Goal: Task Accomplishment & Management: Complete application form

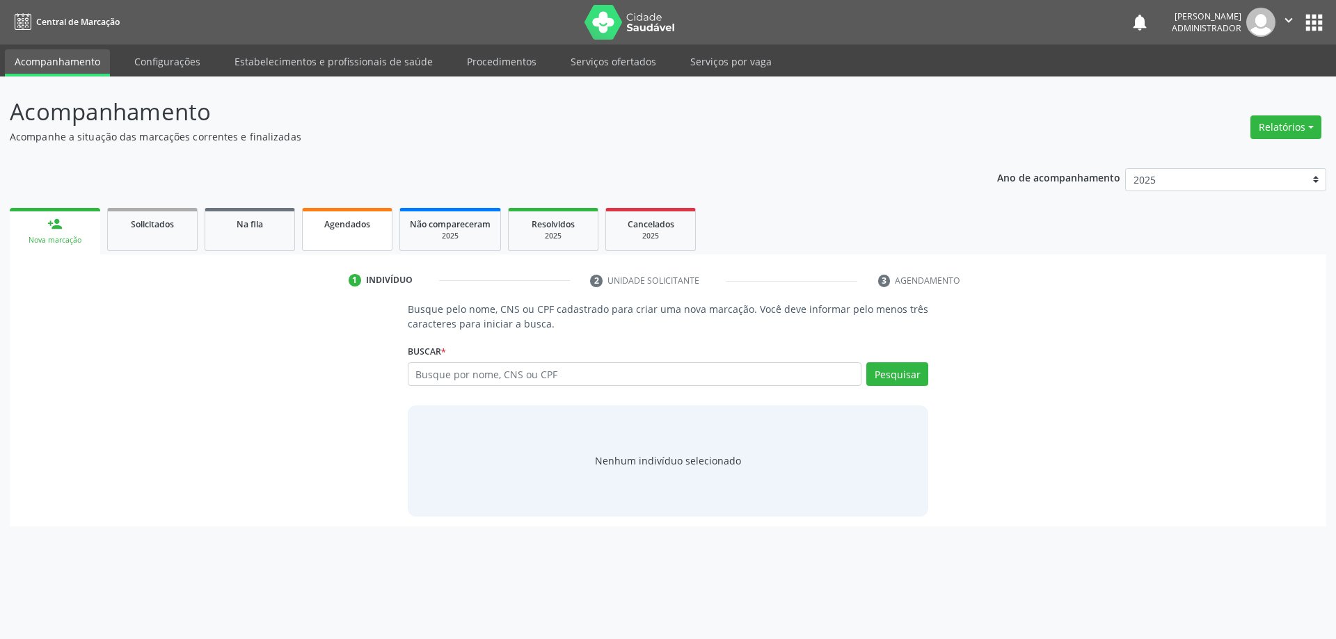
click at [387, 229] on link "Agendados" at bounding box center [347, 229] width 90 height 43
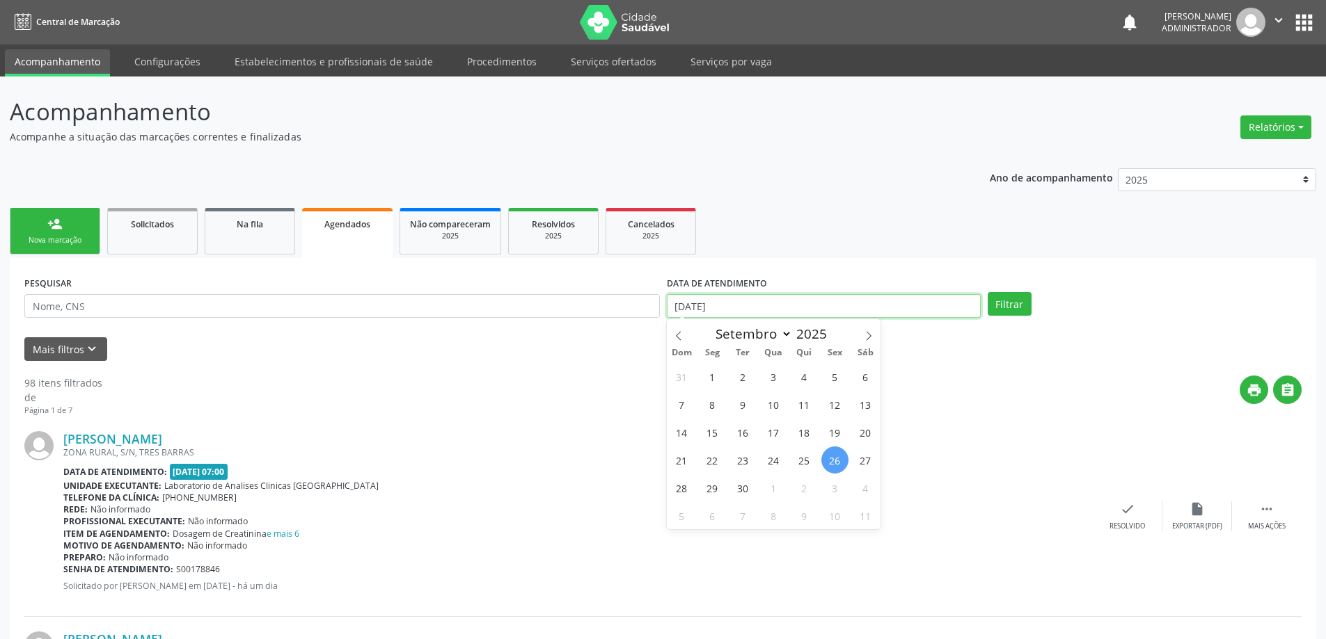
click at [822, 306] on input "[DATE]" at bounding box center [824, 306] width 314 height 24
drag, startPoint x: 494, startPoint y: 296, endPoint x: 511, endPoint y: 296, distance: 16.7
click at [495, 296] on input "text" at bounding box center [341, 306] width 635 height 24
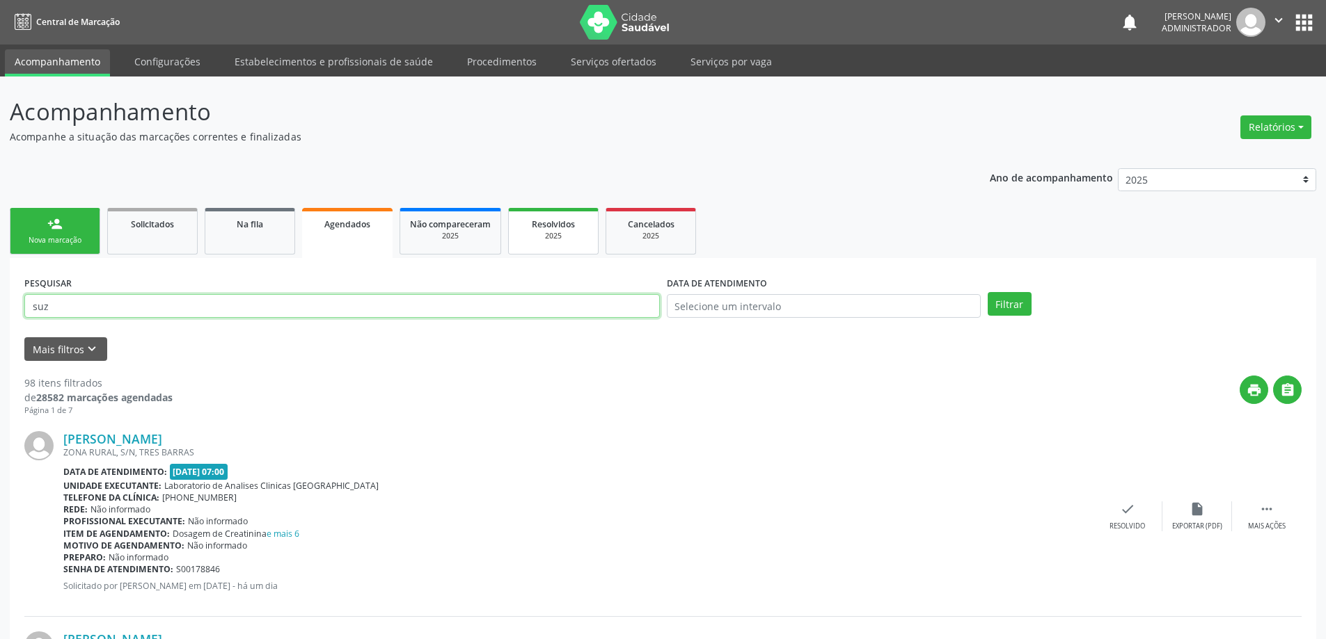
type input "suz"
click at [589, 233] on link "Resolvidos 2025" at bounding box center [553, 231] width 90 height 47
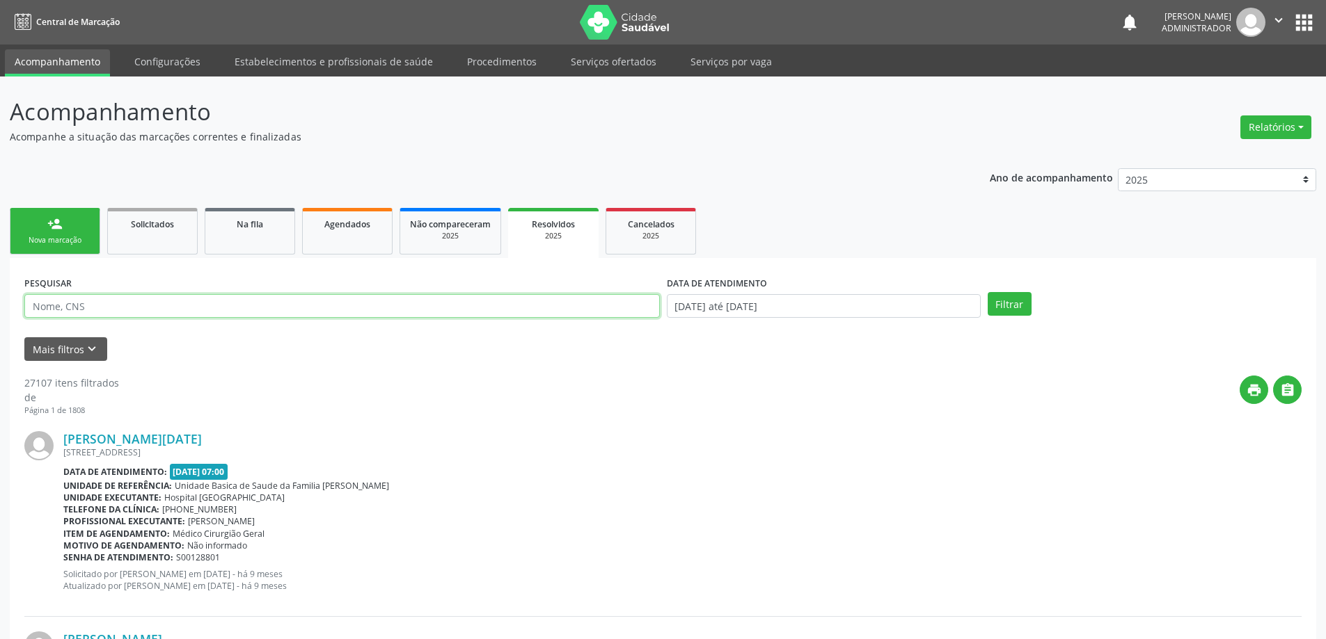
click at [265, 308] on input "text" at bounding box center [341, 306] width 635 height 24
type input "[PERSON_NAME]"
click at [987, 292] on button "Filtrar" at bounding box center [1009, 304] width 44 height 24
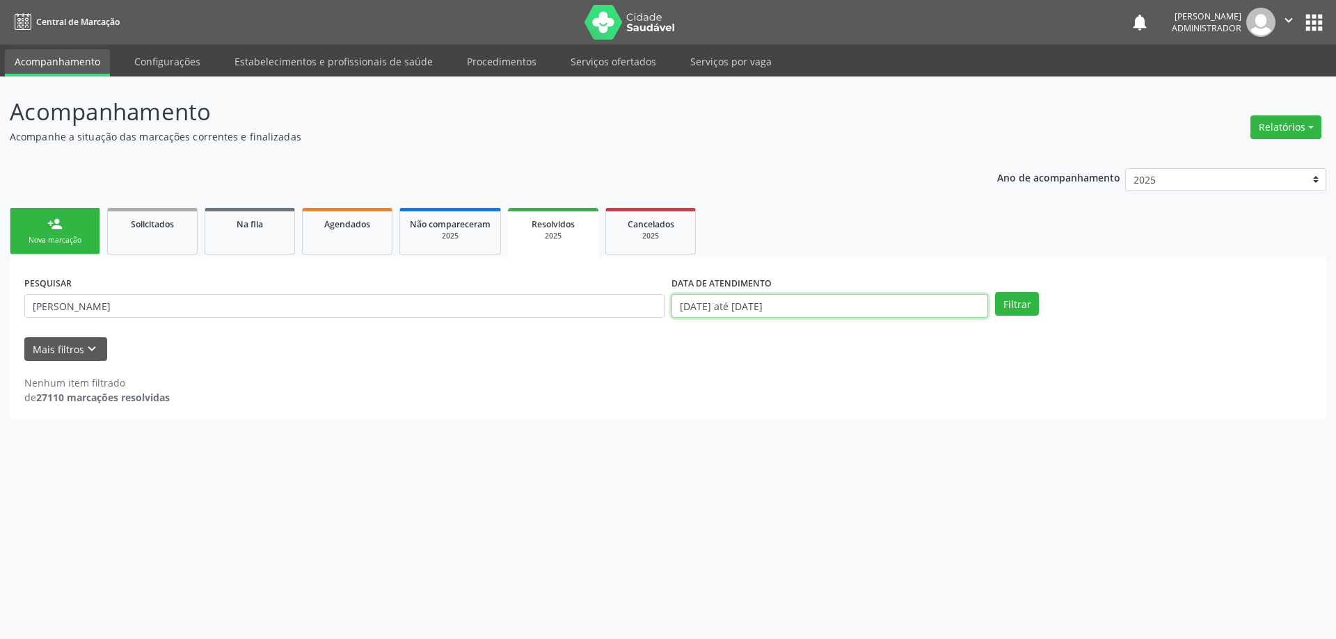
click at [915, 313] on input "[DATE] até [DATE]" at bounding box center [829, 306] width 317 height 24
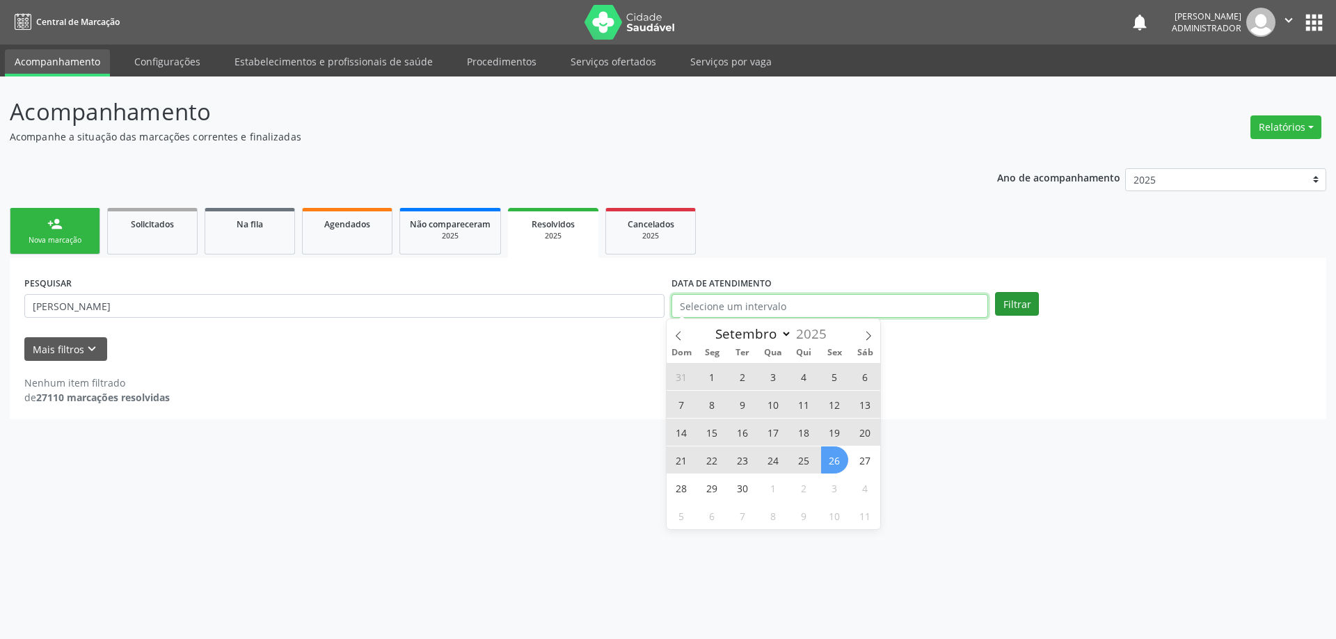
select select "0"
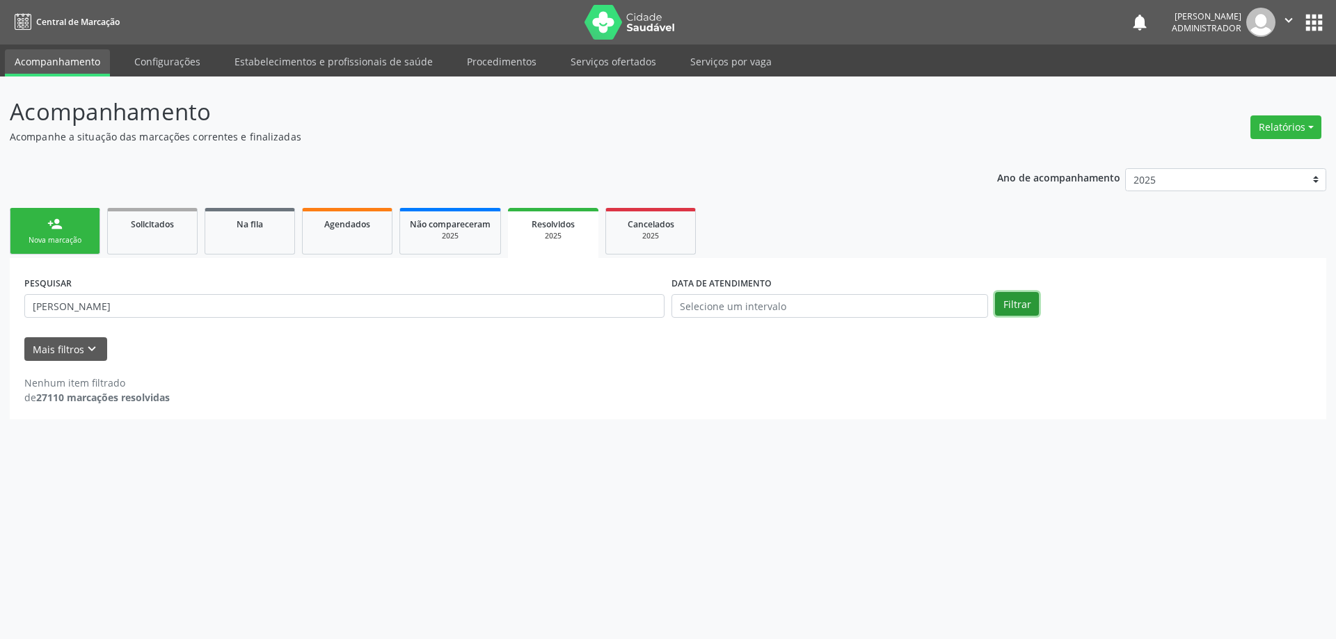
click at [1008, 310] on button "Filtrar" at bounding box center [1017, 304] width 44 height 24
drag, startPoint x: 1154, startPoint y: 312, endPoint x: 1147, endPoint y: 315, distance: 7.8
click at [1154, 312] on div "Filtrar" at bounding box center [1154, 304] width 324 height 24
click at [1010, 308] on button "Filtrar" at bounding box center [1017, 304] width 44 height 24
click at [232, 310] on input "[PERSON_NAME]" at bounding box center [344, 306] width 640 height 24
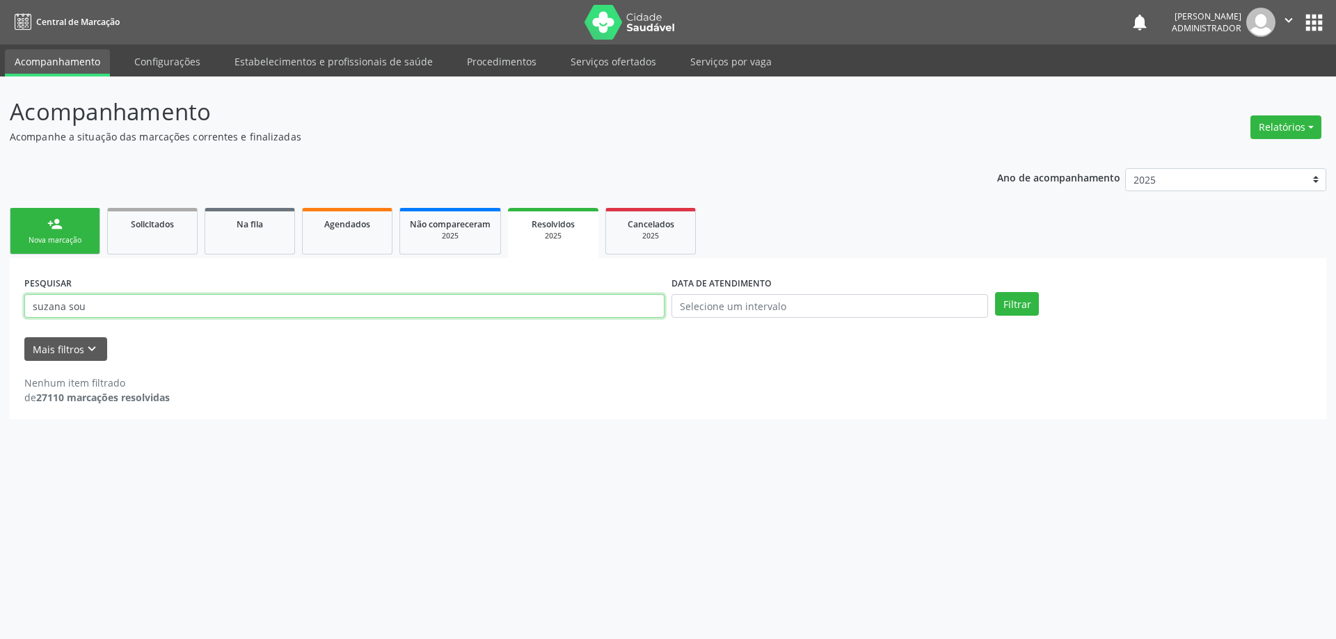
type input "suzana sou"
click at [995, 292] on button "Filtrar" at bounding box center [1017, 304] width 44 height 24
click at [99, 235] on link "person_add Nova marcação" at bounding box center [55, 231] width 90 height 47
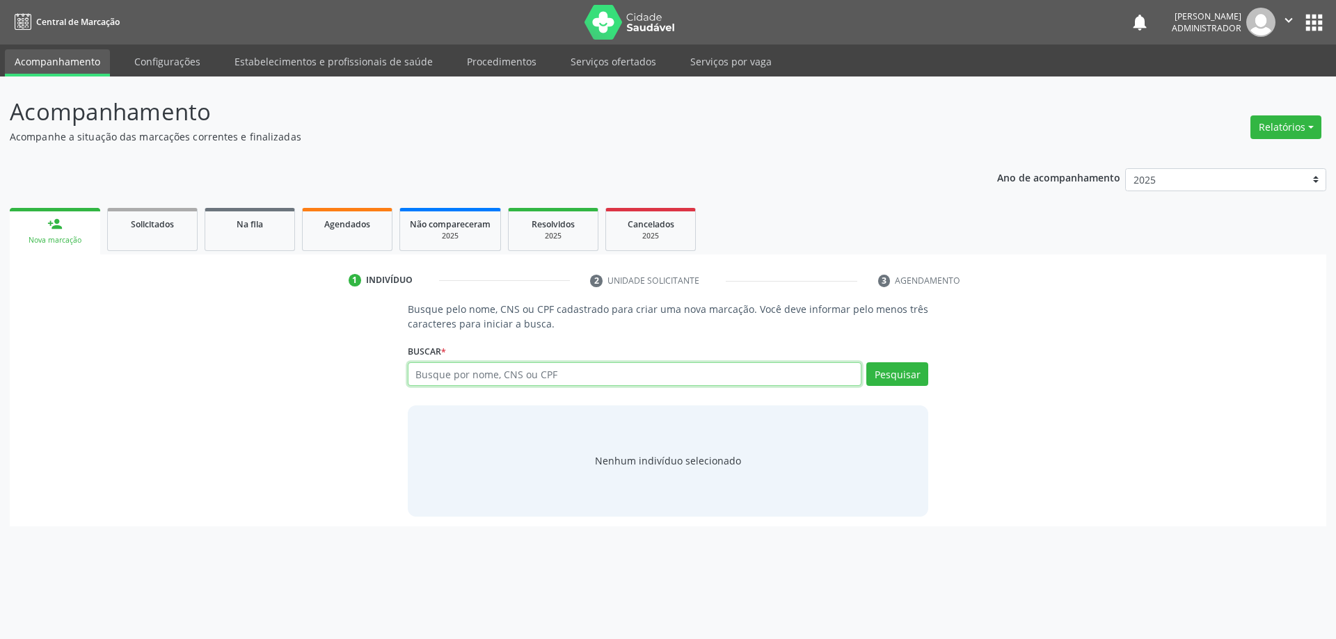
click at [629, 370] on input "text" at bounding box center [635, 375] width 454 height 24
click at [658, 374] on input "suzana s" at bounding box center [635, 375] width 454 height 24
type input "suzana sou"
type input "[PERSON_NAME] s"
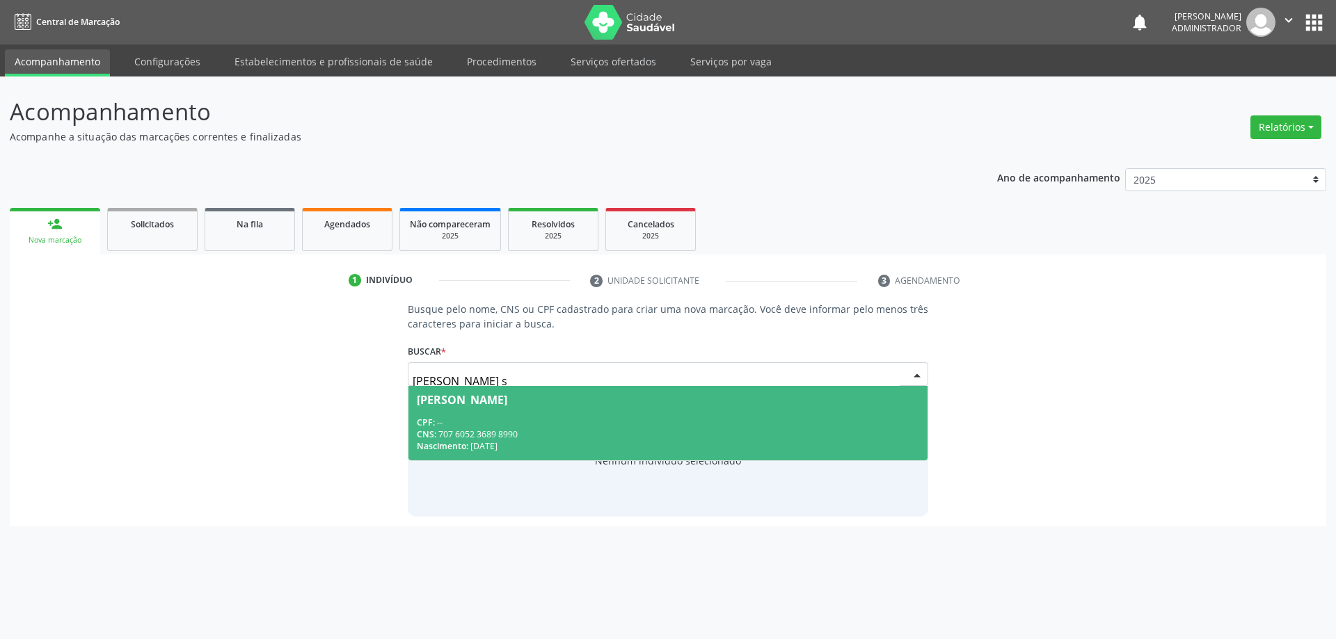
drag, startPoint x: 612, startPoint y: 406, endPoint x: 623, endPoint y: 414, distance: 13.5
click at [612, 407] on span "[PERSON_NAME] CPF: -- CNS: 707 6052 3689 8990 Nascimento: [DATE]" at bounding box center [668, 423] width 520 height 74
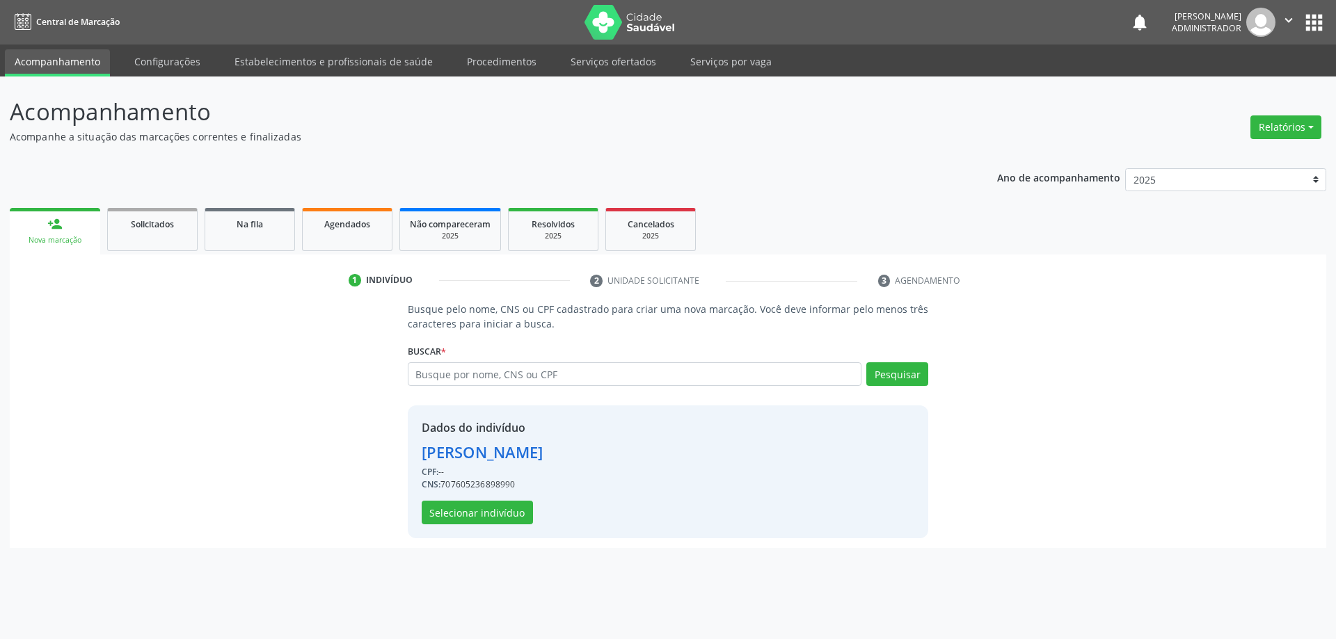
drag, startPoint x: 520, startPoint y: 484, endPoint x: 443, endPoint y: 481, distance: 78.0
click at [443, 481] on div "CNS: 707605236898990" at bounding box center [483, 485] width 122 height 13
copy div "707605236898990"
